Goal: Transaction & Acquisition: Book appointment/travel/reservation

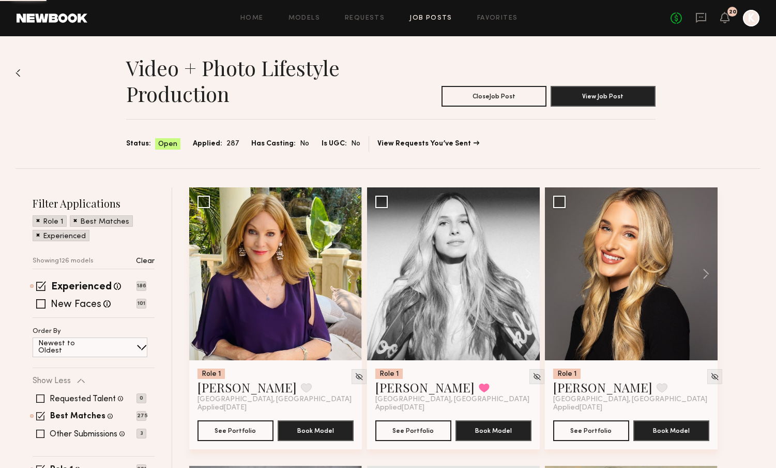
scroll to position [1807, 0]
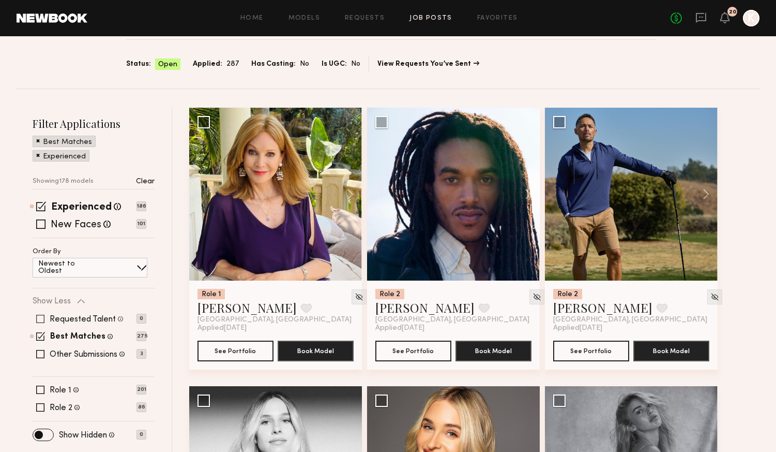
scroll to position [92, 0]
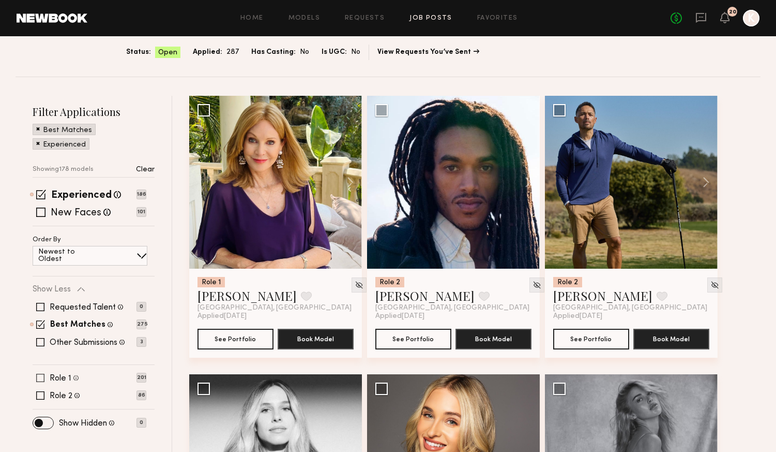
click at [83, 380] on div "Role 1 [DEMOGRAPHIC_DATA], 18–60, All ethnicities 201" at bounding box center [90, 377] width 114 height 8
click at [63, 376] on label "Role 1" at bounding box center [61, 378] width 22 height 8
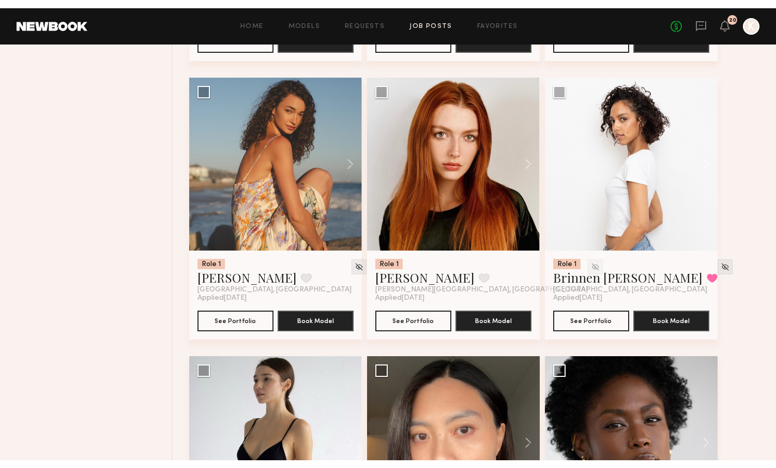
scroll to position [3585, 0]
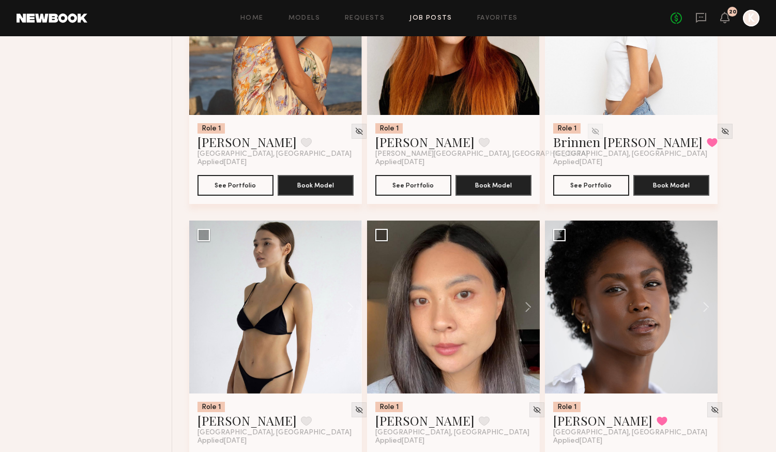
click at [615, 86] on div at bounding box center [631, 28] width 173 height 173
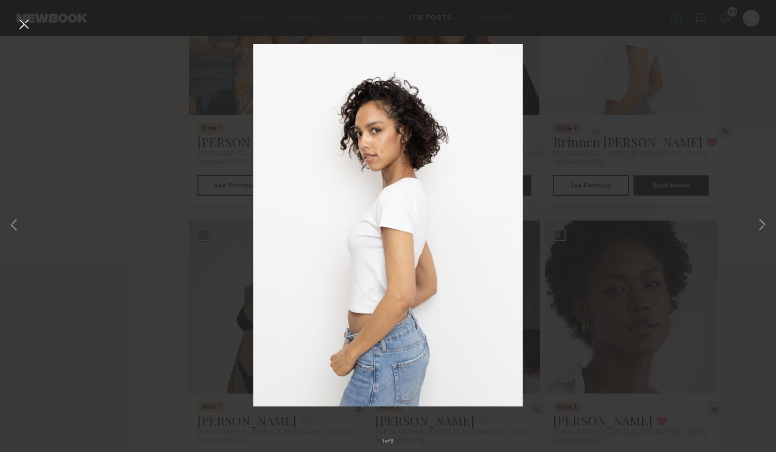
click at [640, 188] on div "1 of 6" at bounding box center [388, 226] width 776 height 452
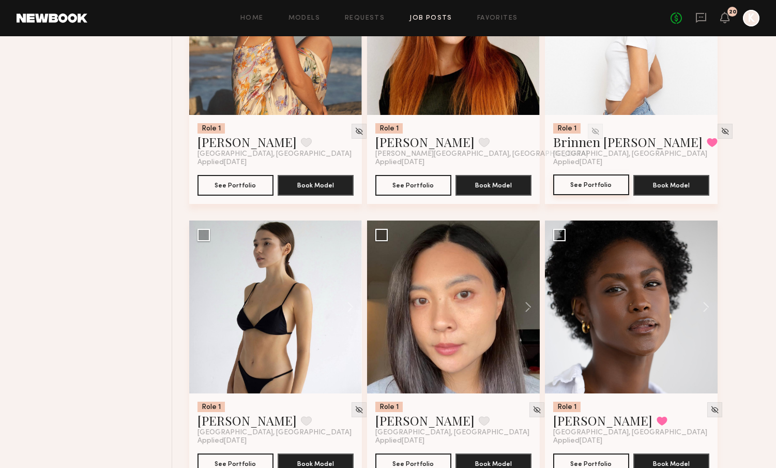
click at [599, 179] on button "See Portfolio" at bounding box center [591, 184] width 76 height 21
